Goal: Task Accomplishment & Management: Manage account settings

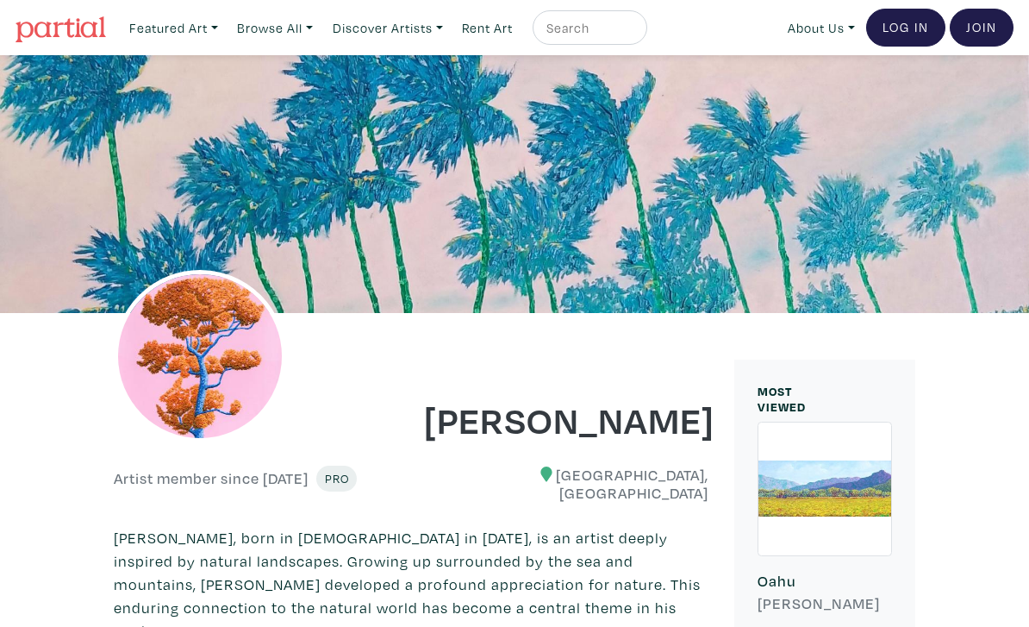
click at [936, 33] on link "Log In" at bounding box center [905, 28] width 79 height 38
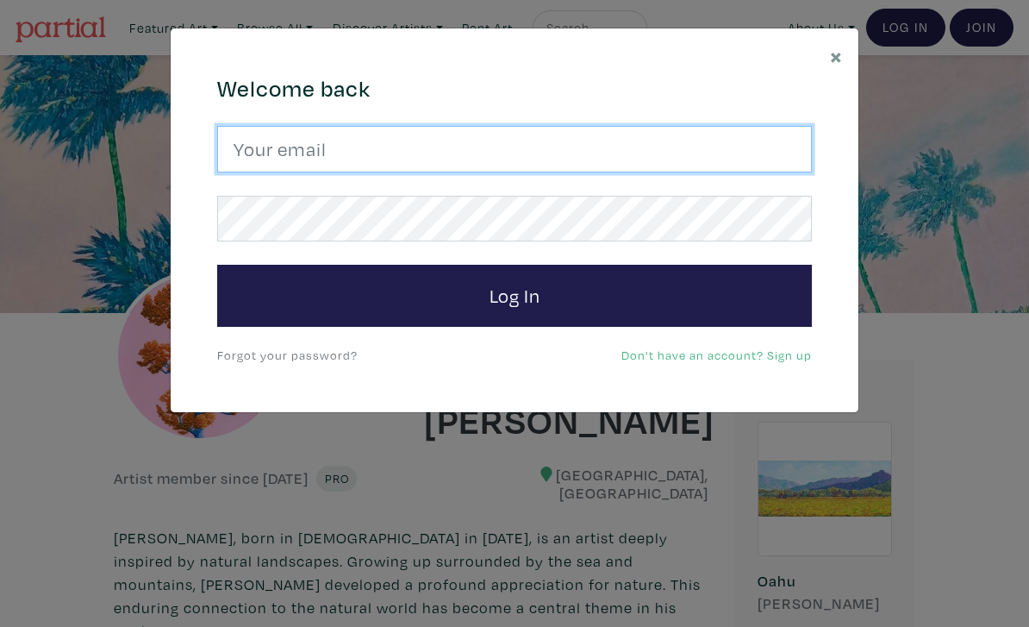
click at [680, 157] on input "email" at bounding box center [514, 149] width 595 height 47
type input "josefj6@gmail.com"
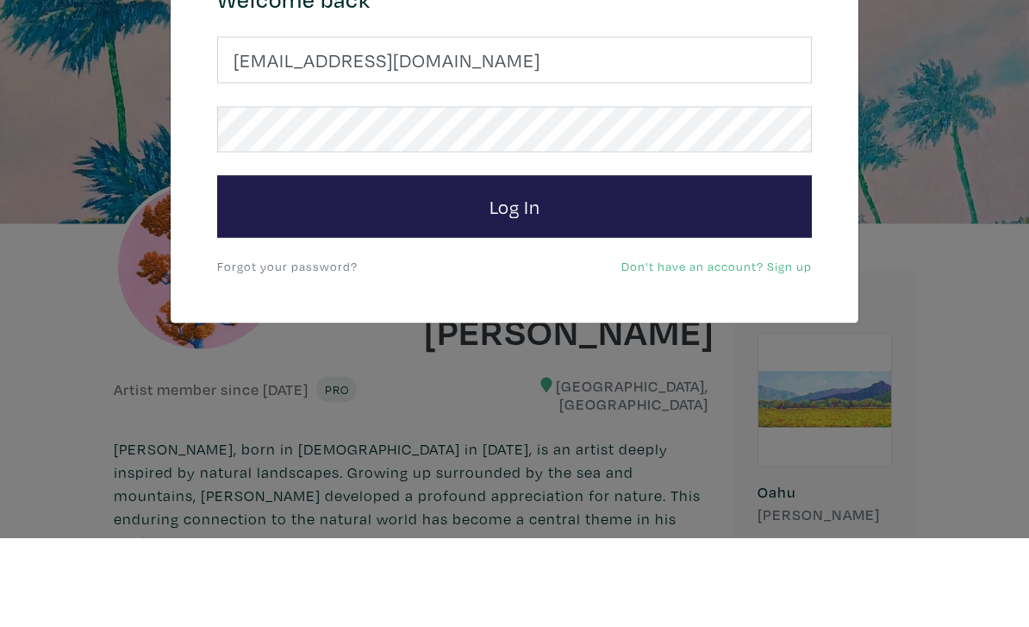
click at [761, 265] on button "Log In" at bounding box center [514, 296] width 595 height 62
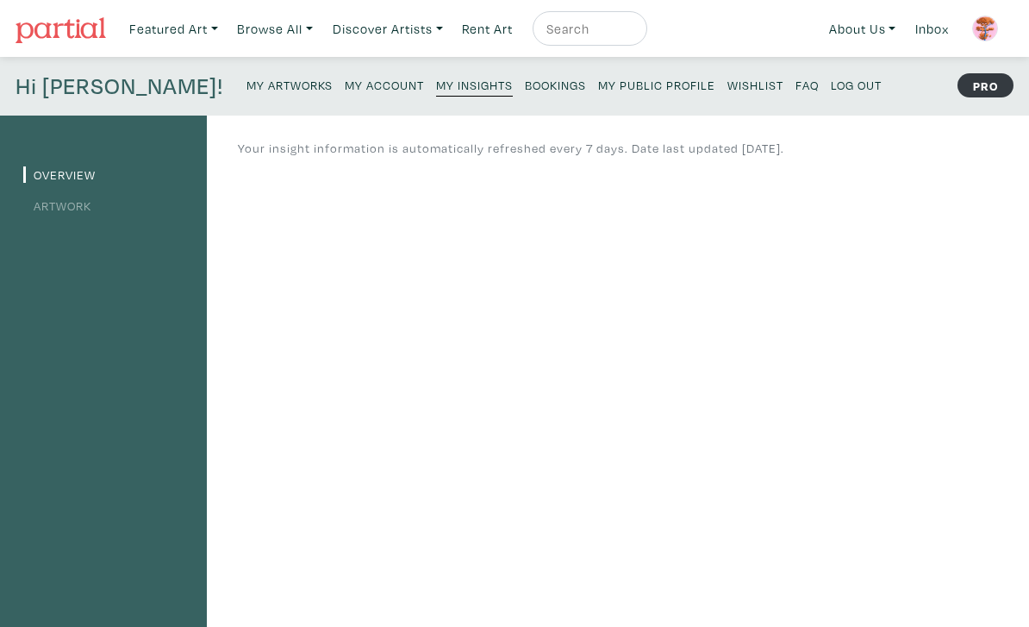
click at [598, 81] on small "My Public Profile" at bounding box center [656, 85] width 117 height 16
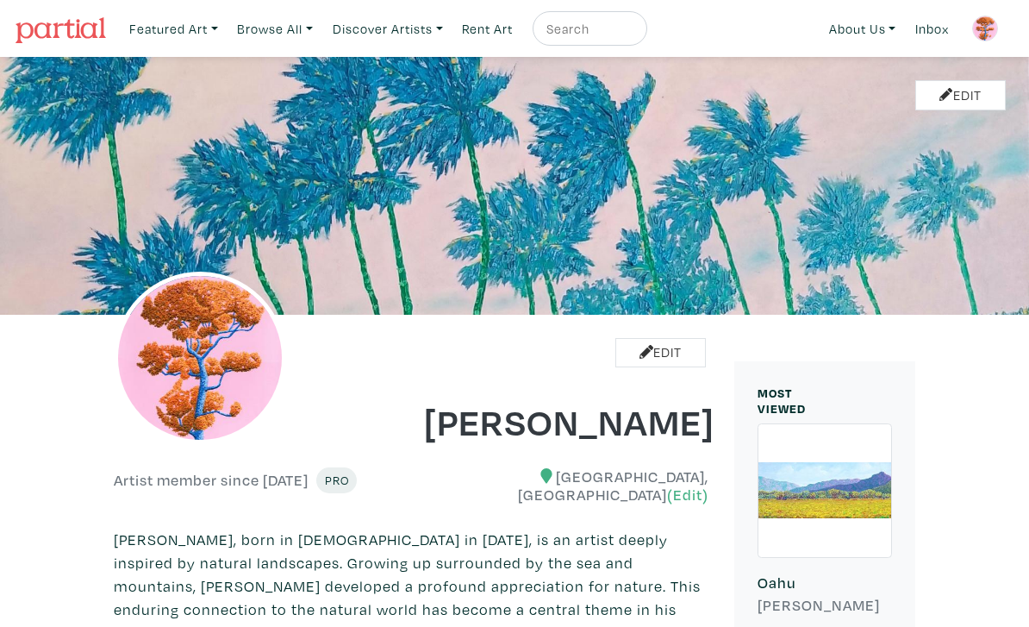
click at [988, 31] on img at bounding box center [985, 29] width 26 height 26
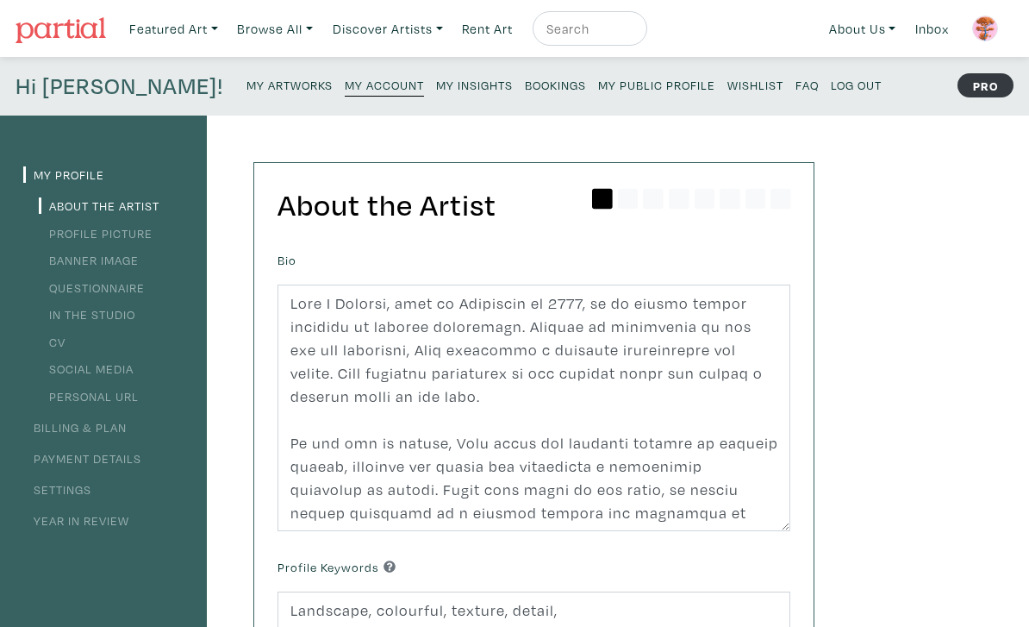
click at [598, 88] on small "My Public Profile" at bounding box center [656, 85] width 117 height 16
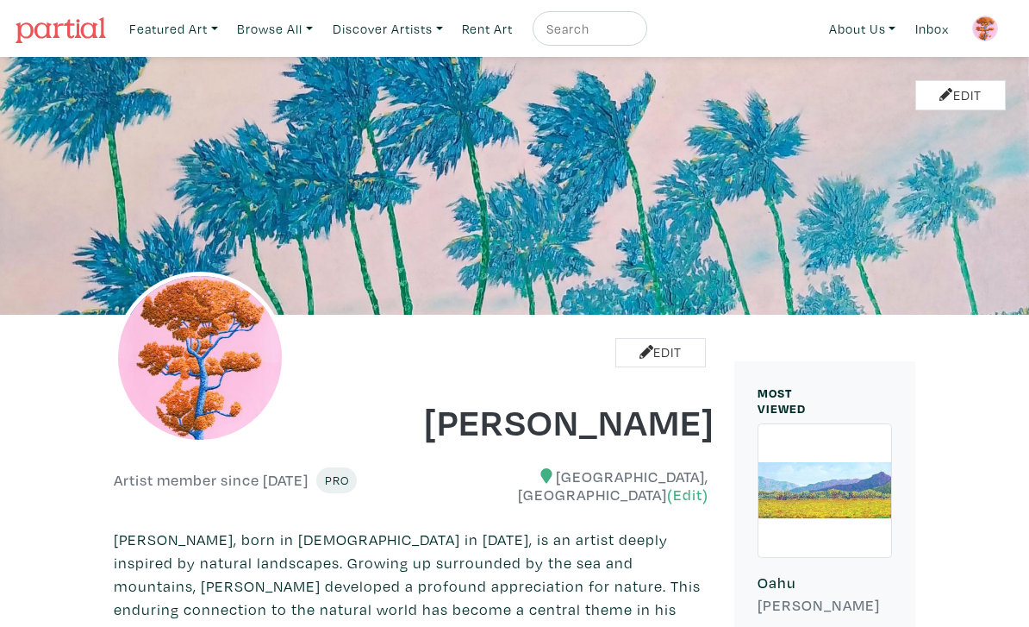
click at [995, 31] on img at bounding box center [985, 29] width 26 height 26
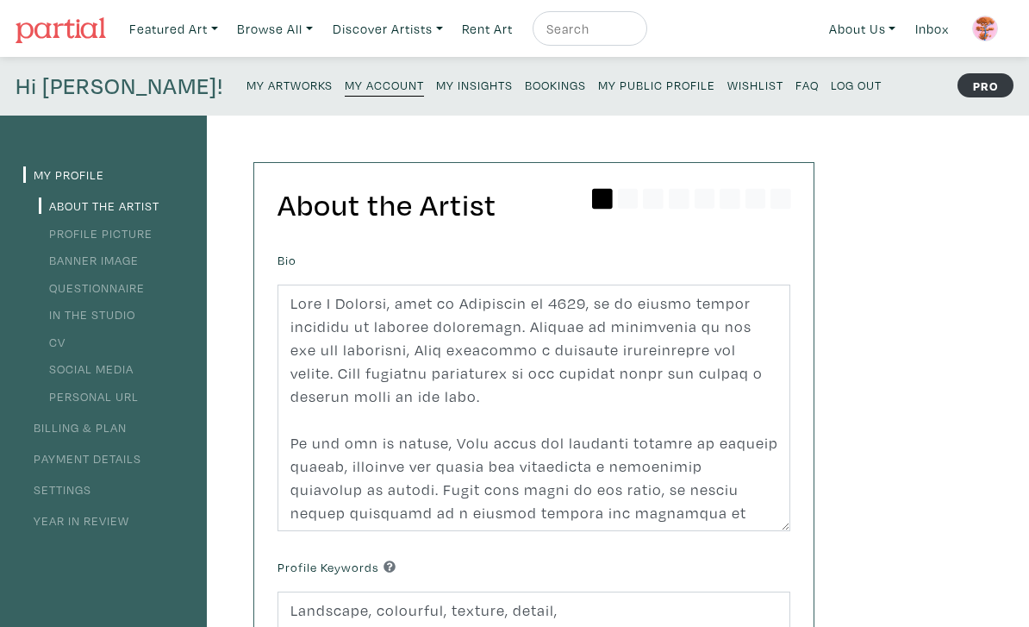
click at [994, 30] on img at bounding box center [985, 29] width 26 height 26
click at [831, 84] on small "Log Out" at bounding box center [856, 85] width 51 height 16
